Goal: Transaction & Acquisition: Download file/media

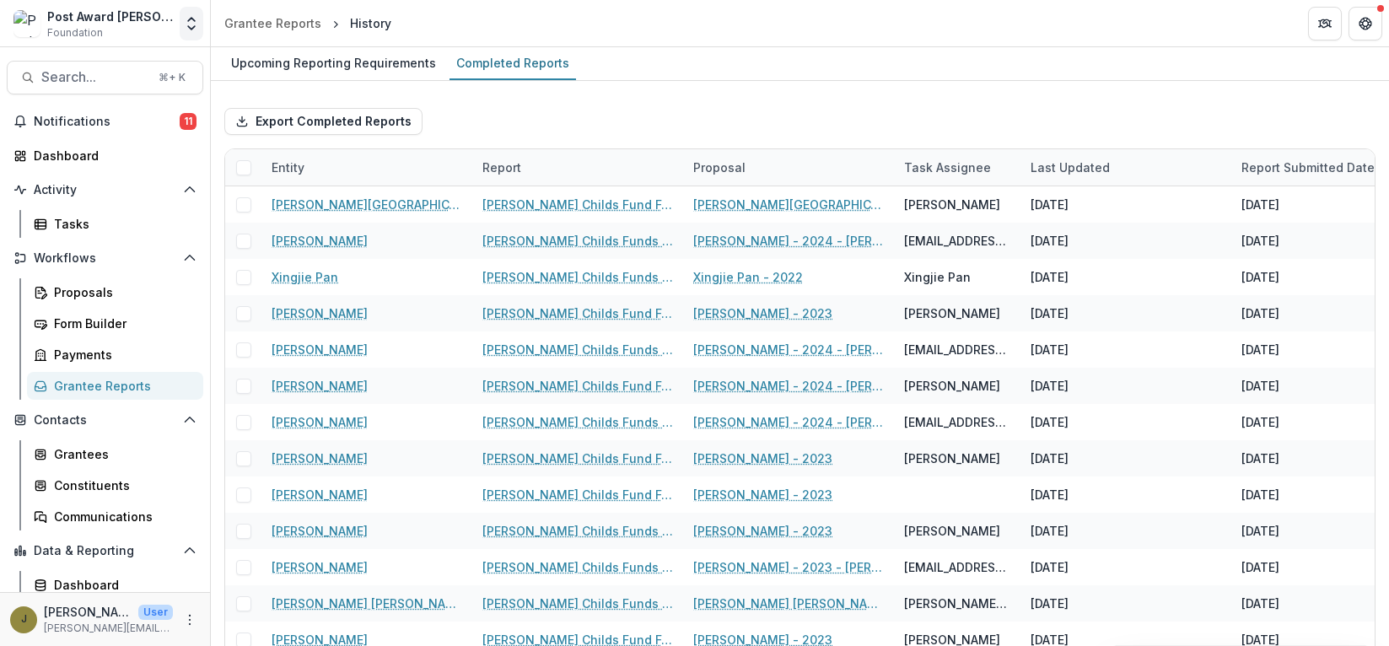
click at [194, 15] on icon "Open entity switcher" at bounding box center [191, 23] width 17 height 17
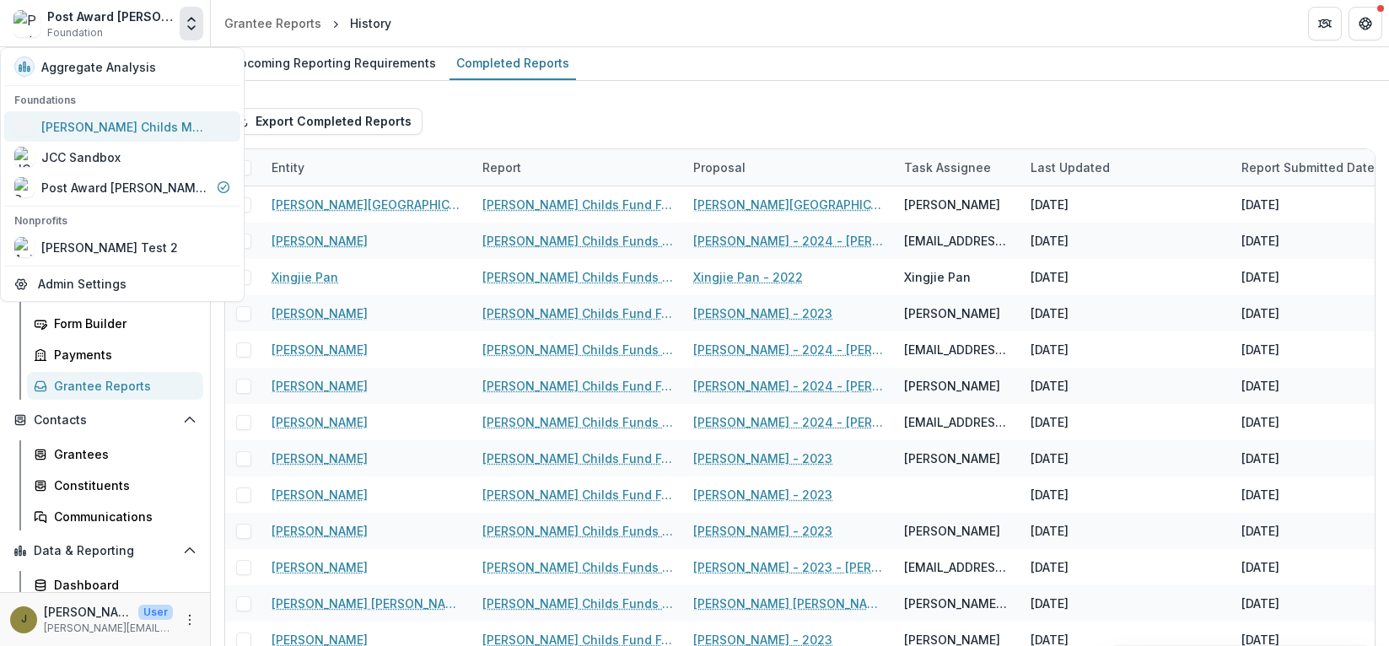
click at [135, 127] on div "[PERSON_NAME] Childs Memorial Fund for Medical Research" at bounding box center [125, 127] width 169 height 18
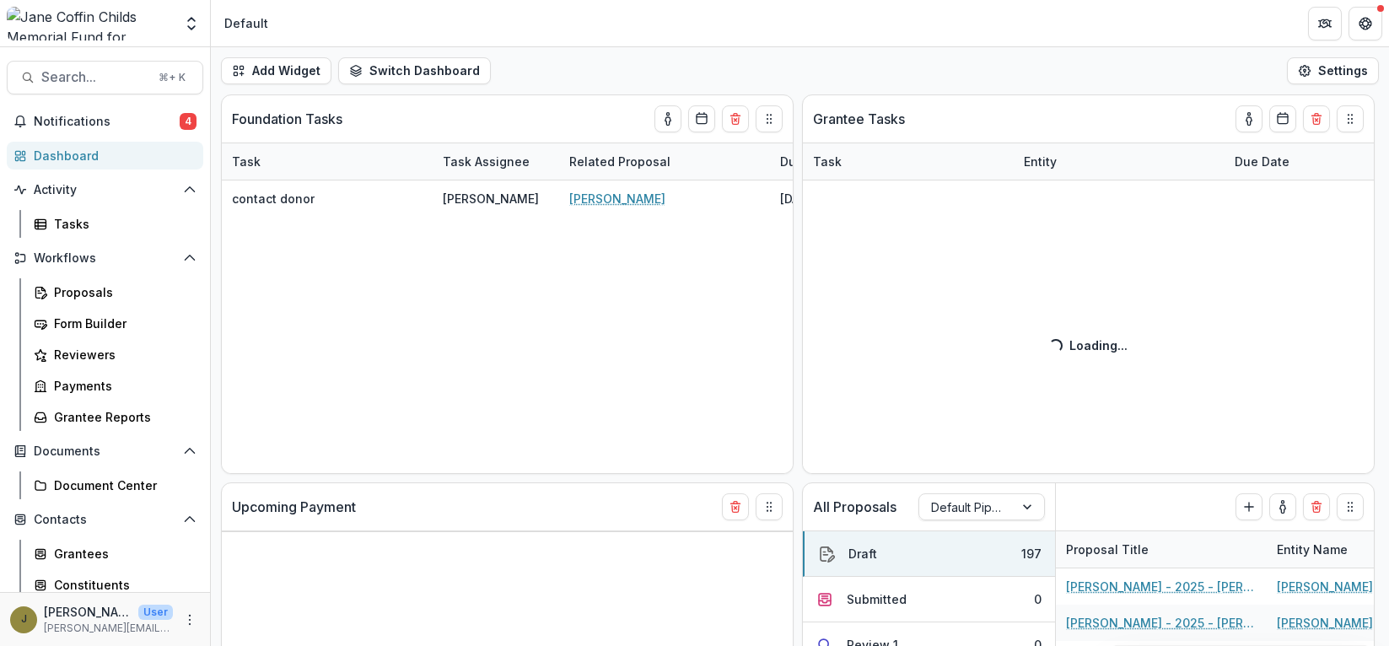
select select "******"
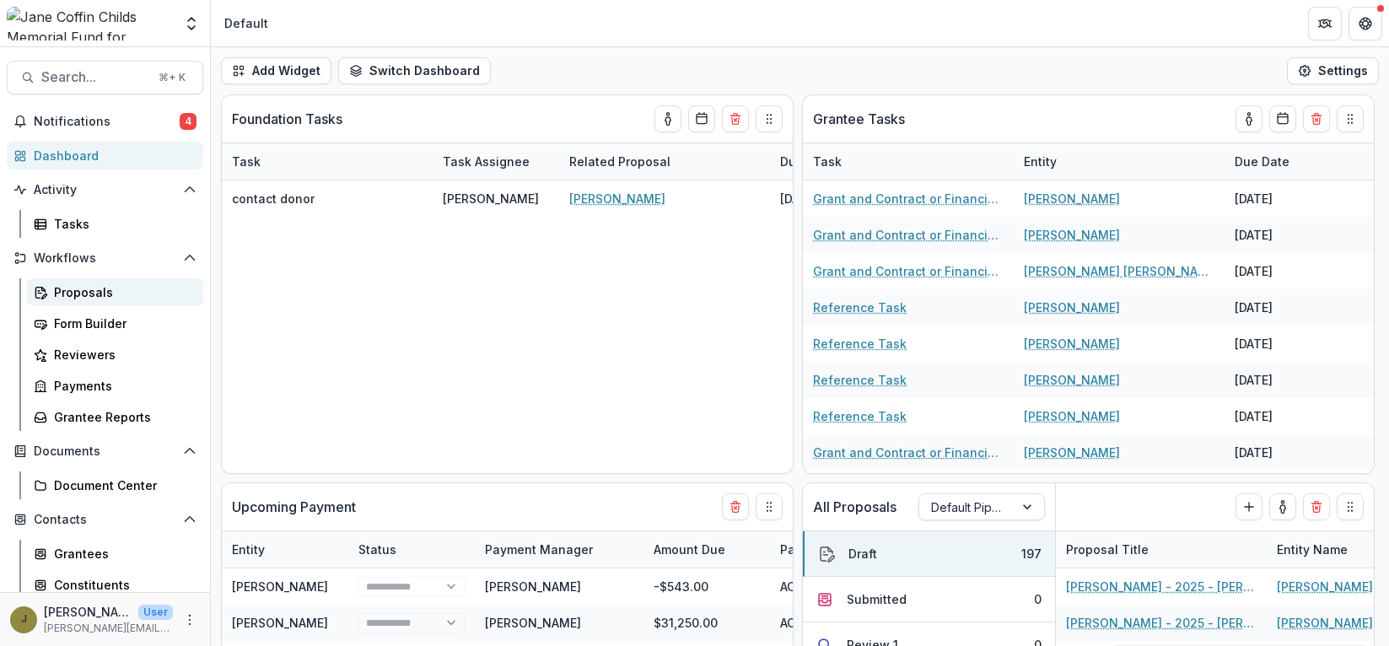
click at [100, 288] on div "Proposals" at bounding box center [122, 292] width 136 height 18
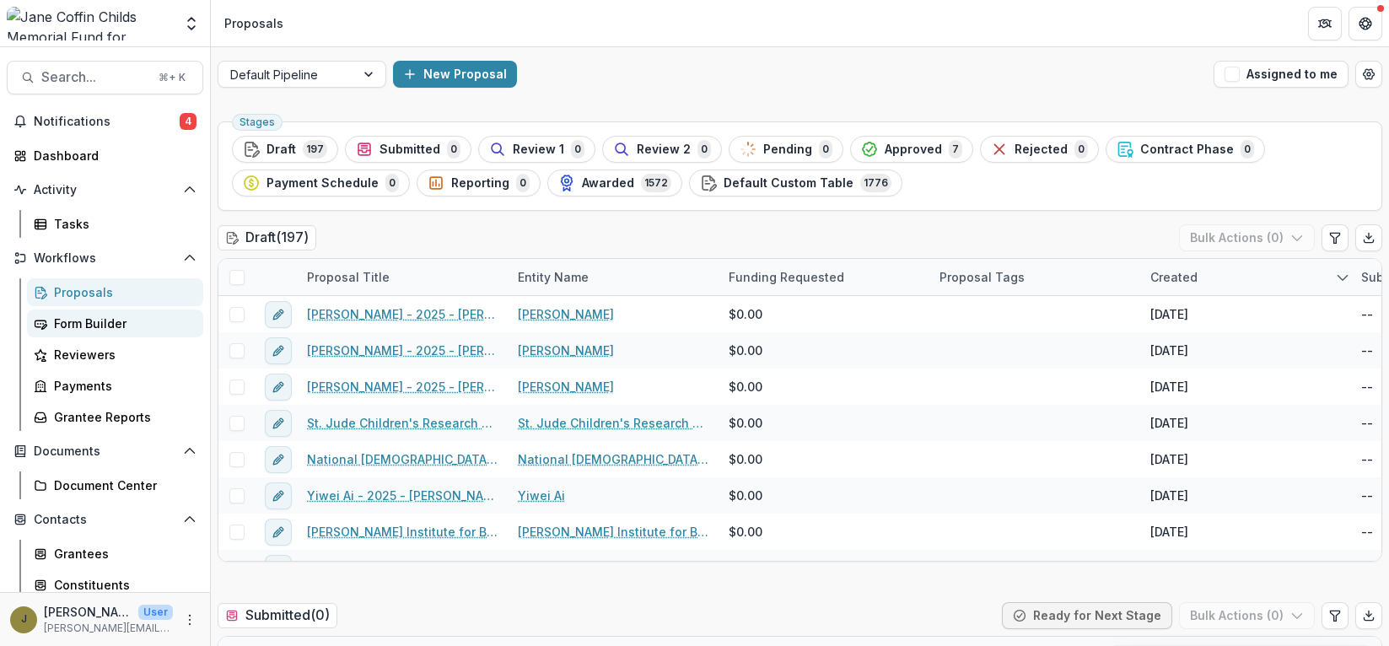
click at [119, 325] on div "Form Builder" at bounding box center [122, 324] width 136 height 18
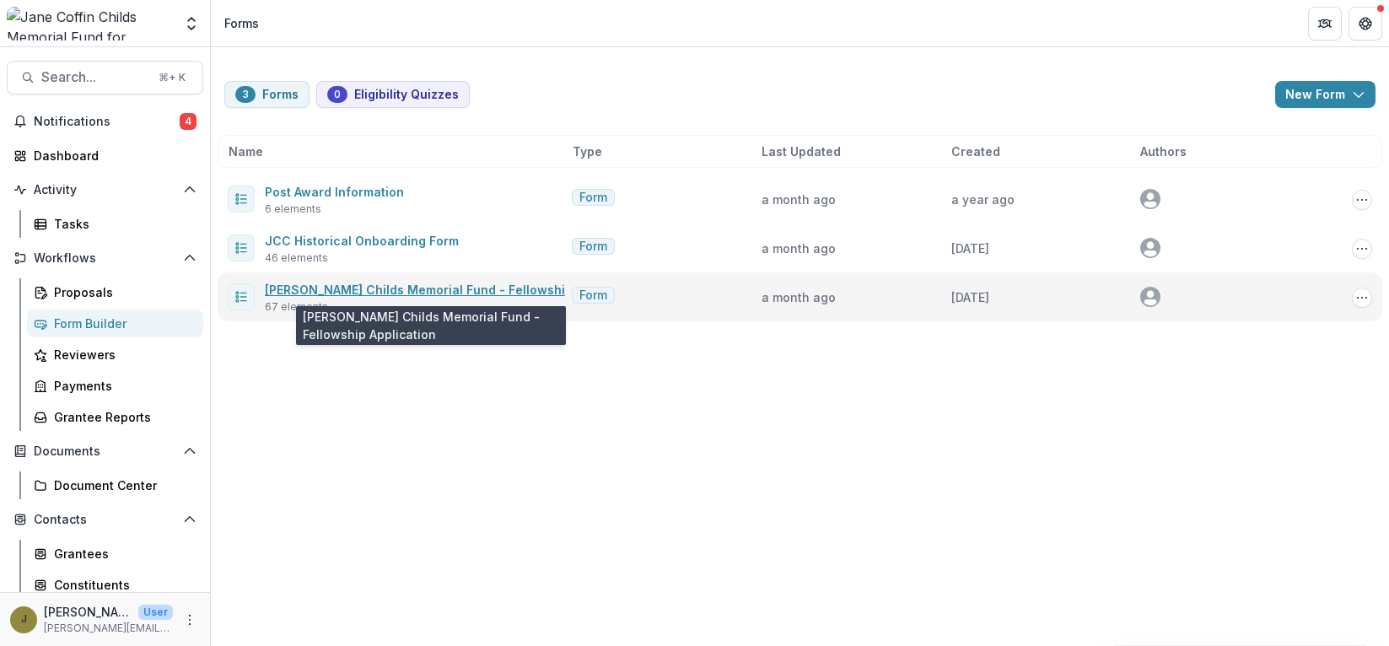
click at [304, 288] on link "Jane Coffin Childs Memorial Fund - Fellowship Application" at bounding box center [454, 290] width 379 height 14
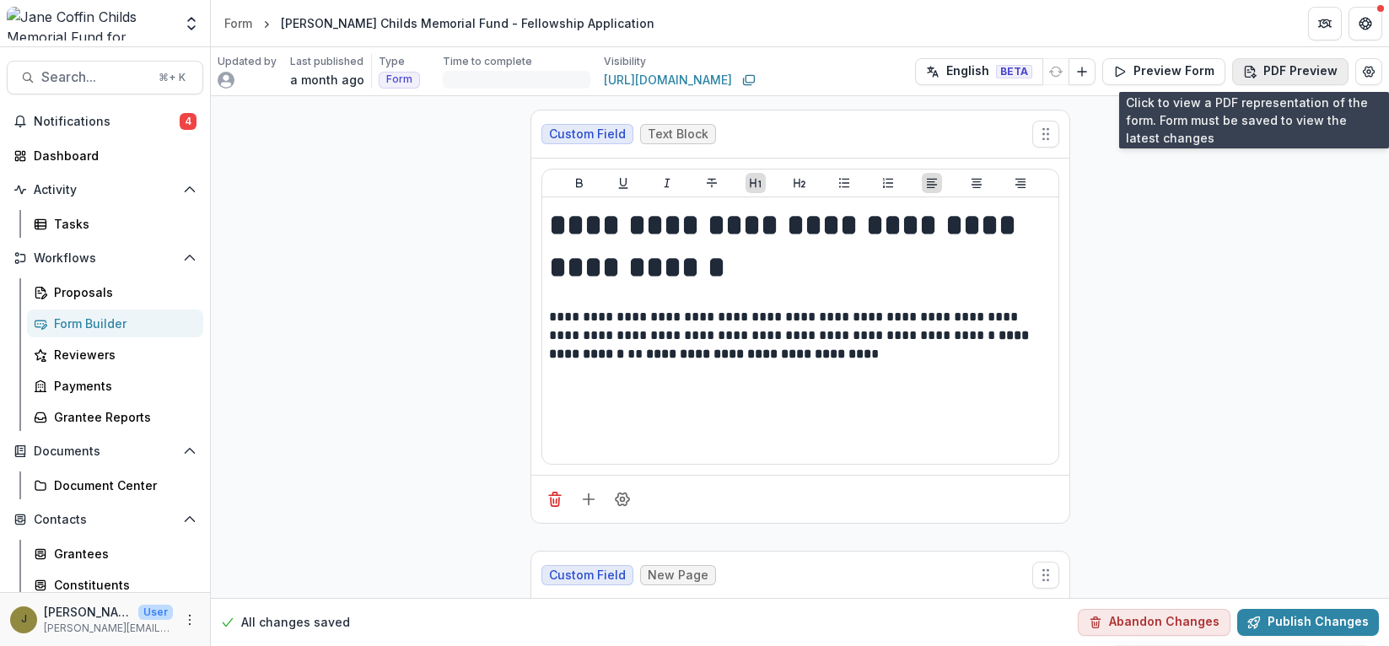
click at [1308, 68] on button "PDF Preview" at bounding box center [1290, 71] width 116 height 27
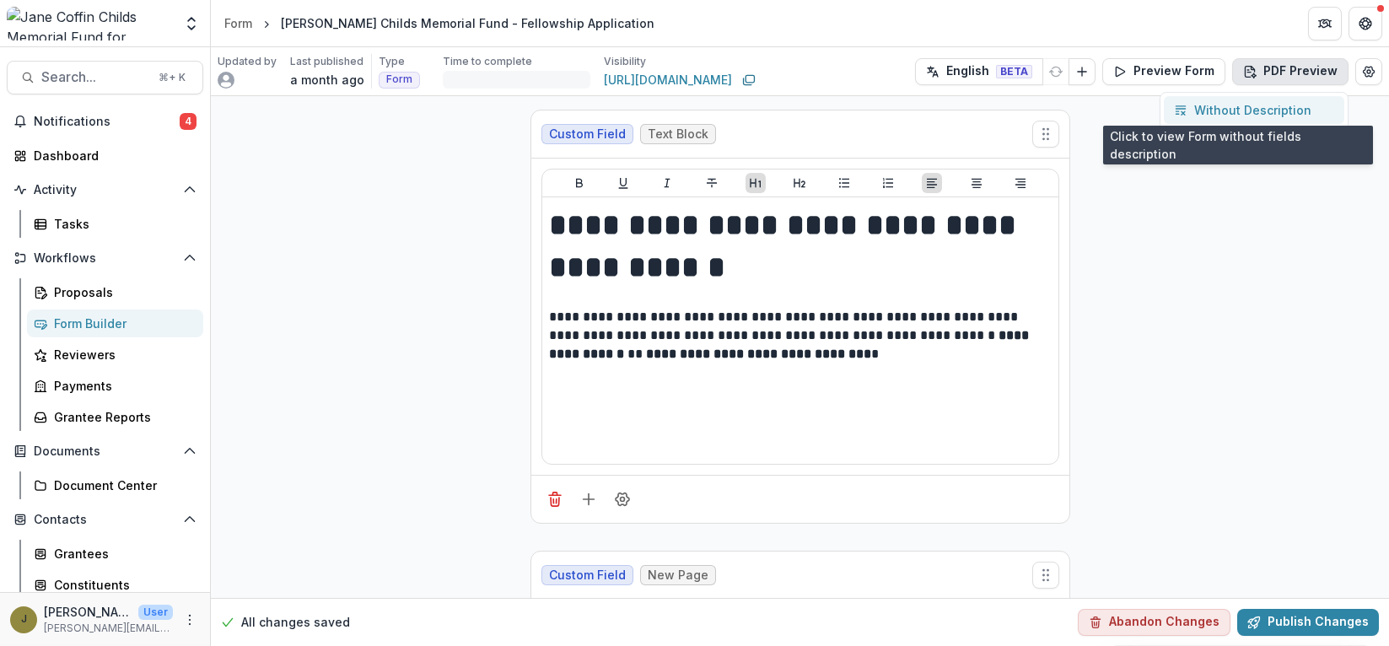
click at [1260, 111] on p "Without Description" at bounding box center [1252, 110] width 117 height 18
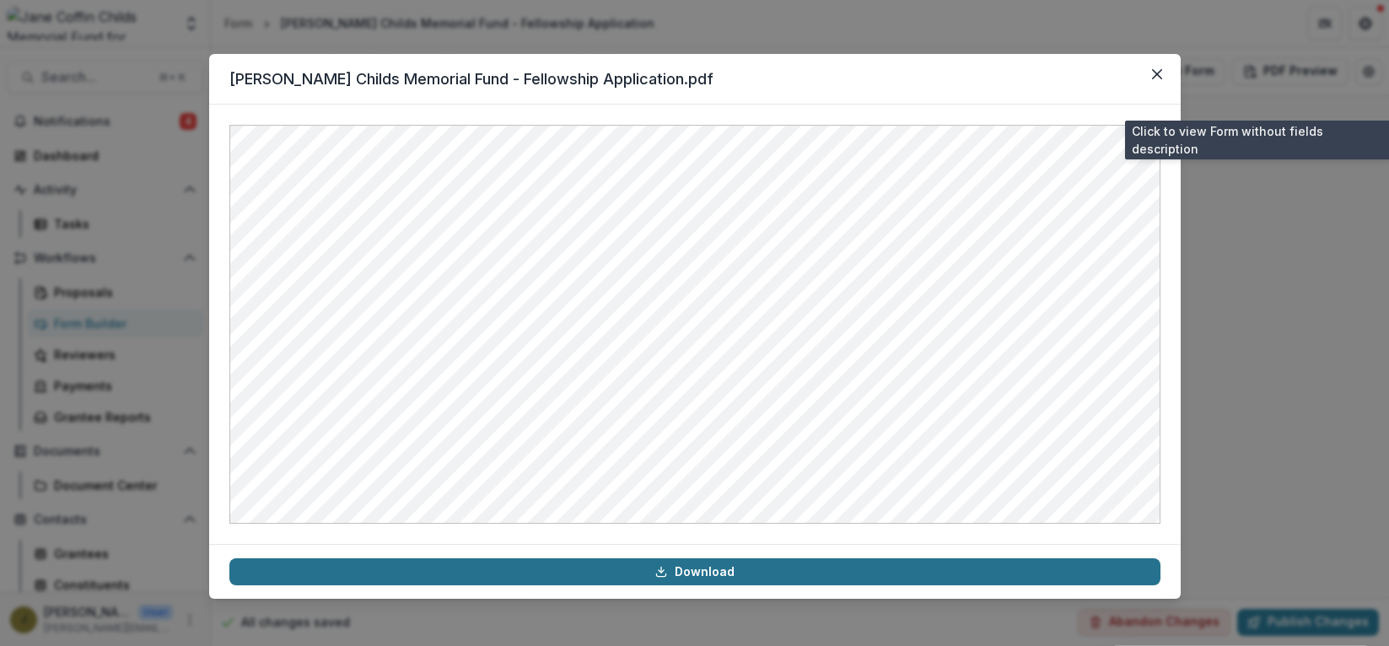
click at [814, 568] on link "Download" at bounding box center [694, 571] width 931 height 27
